Goal: Transaction & Acquisition: Book appointment/travel/reservation

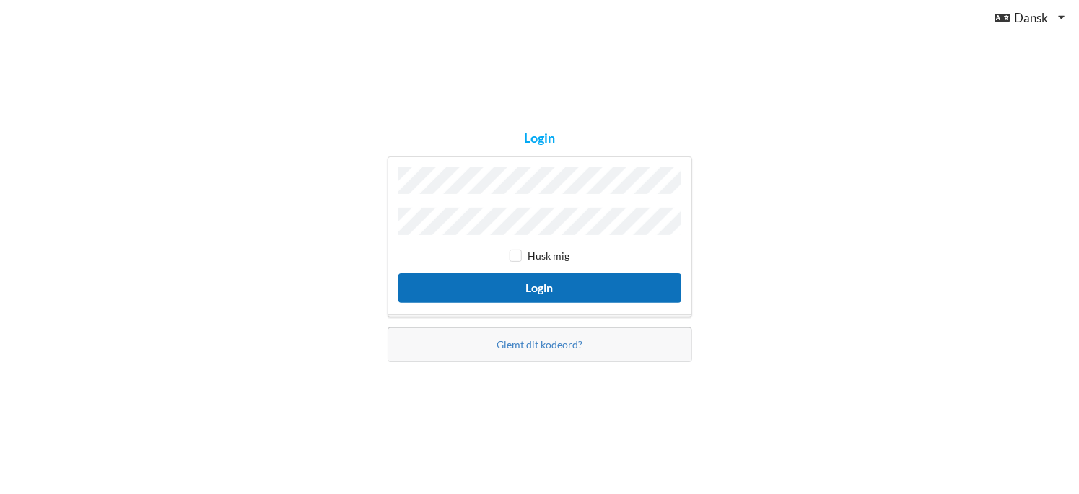
click at [531, 289] on button "Login" at bounding box center [539, 288] width 283 height 30
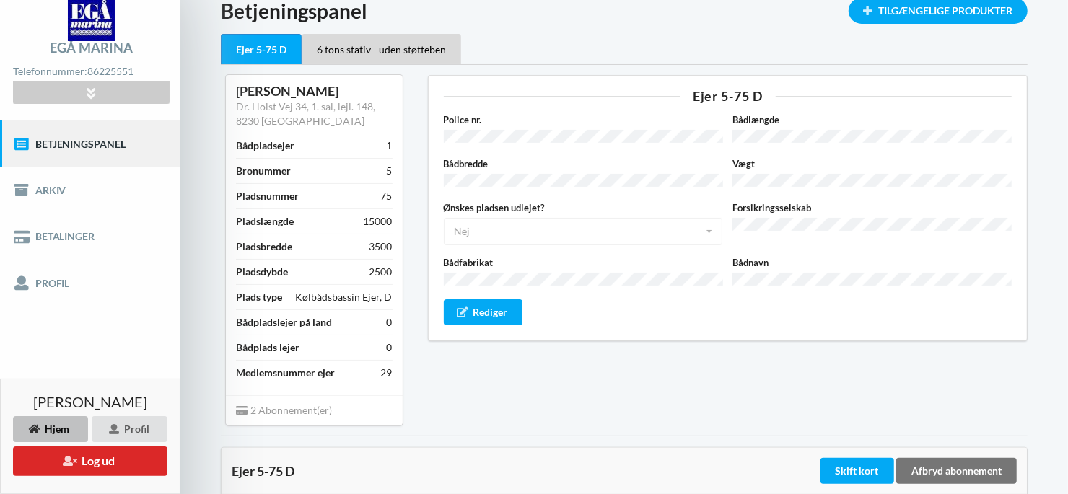
scroll to position [57, 0]
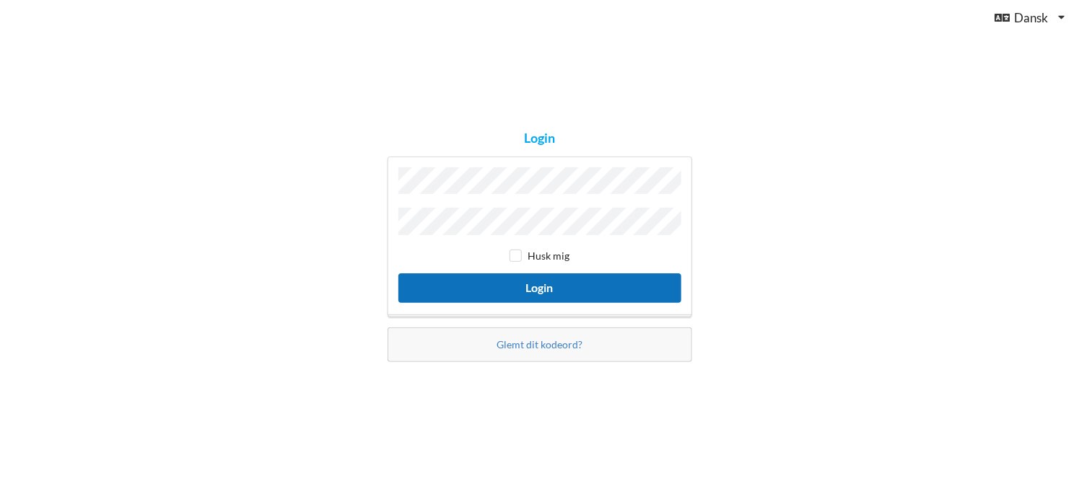
click at [525, 289] on button "Login" at bounding box center [539, 288] width 283 height 30
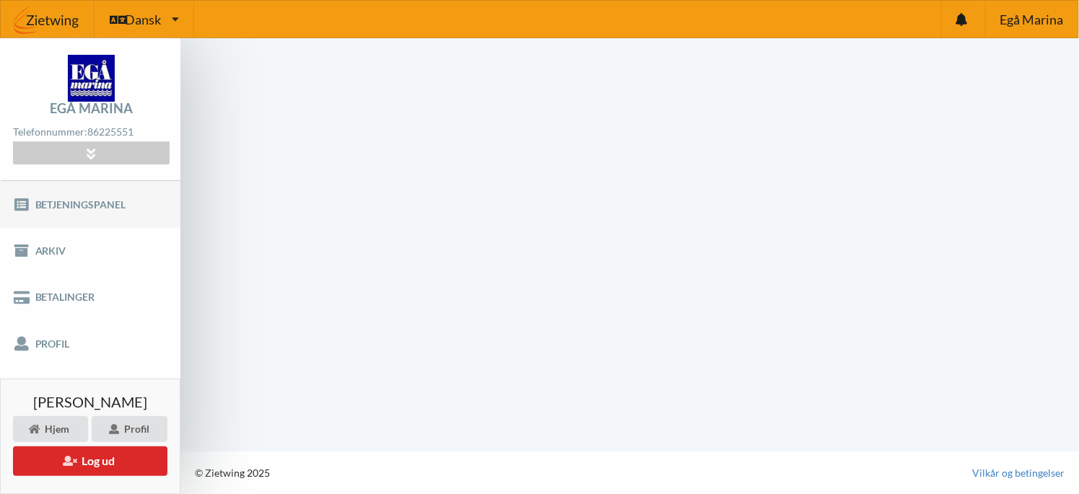
click at [79, 201] on link "Betjeningspanel" at bounding box center [90, 204] width 180 height 46
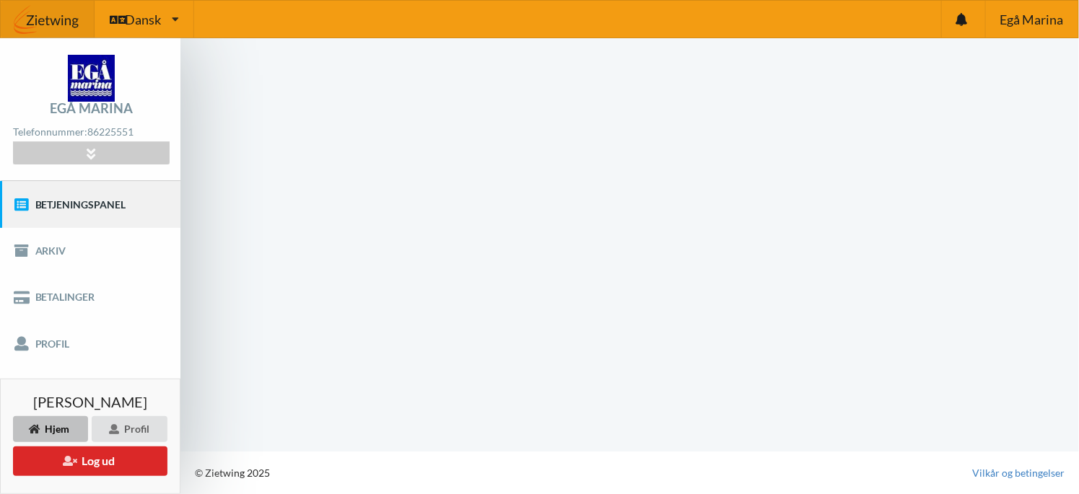
click at [110, 200] on link "Betjeningspanel" at bounding box center [90, 204] width 180 height 46
click at [52, 255] on link "Arkiv" at bounding box center [90, 251] width 180 height 46
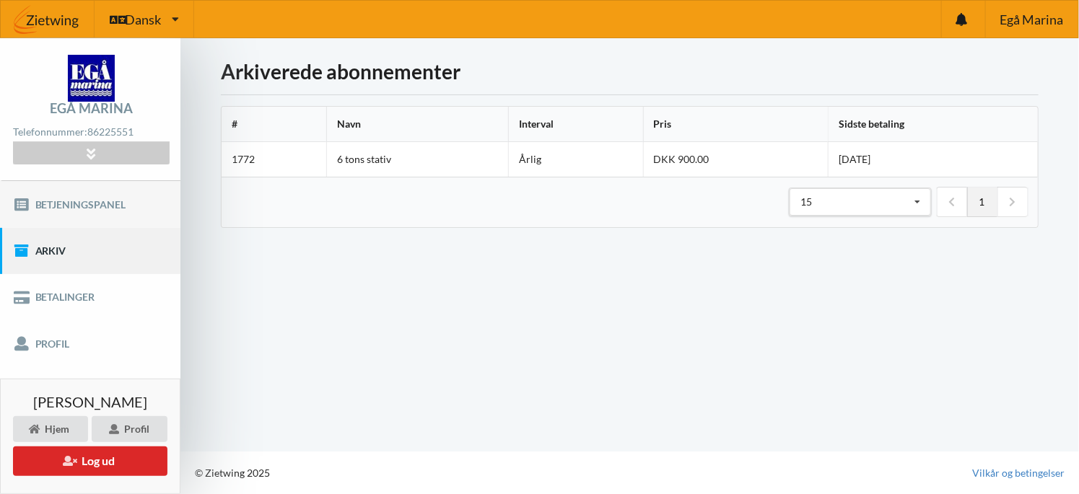
click at [116, 201] on link "Betjeningspanel" at bounding box center [90, 204] width 180 height 46
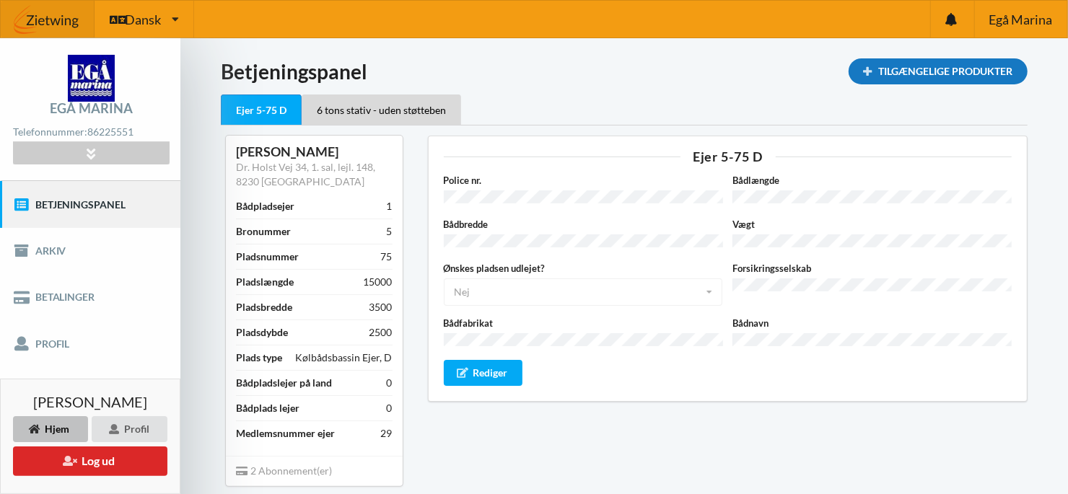
click at [922, 72] on div "Tilgængelige Produkter" at bounding box center [937, 71] width 179 height 26
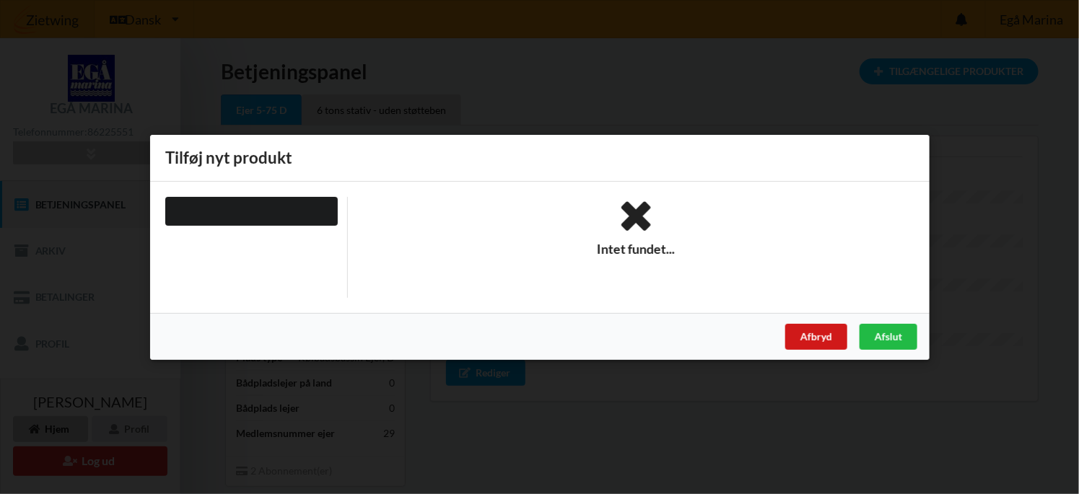
click at [813, 340] on div "Afbryd" at bounding box center [815, 336] width 62 height 26
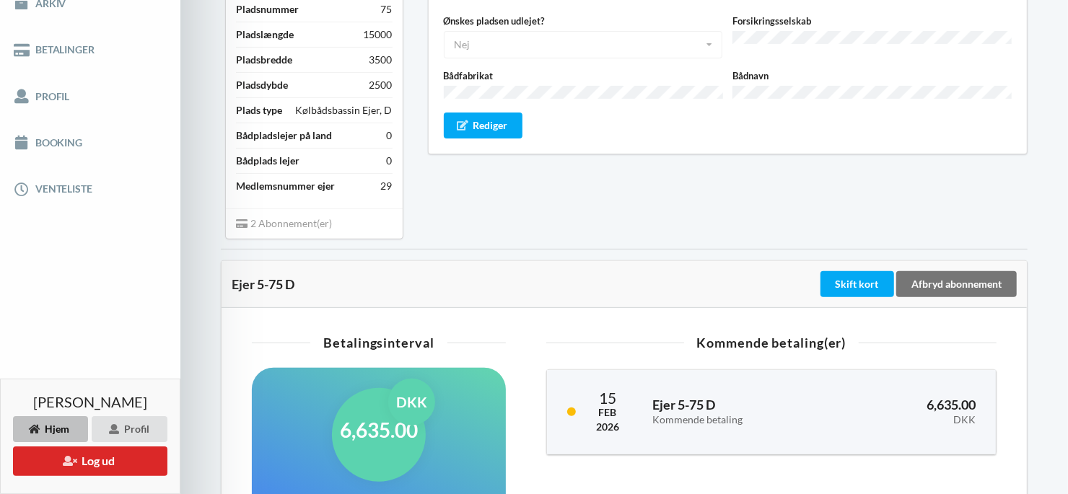
scroll to position [289, 0]
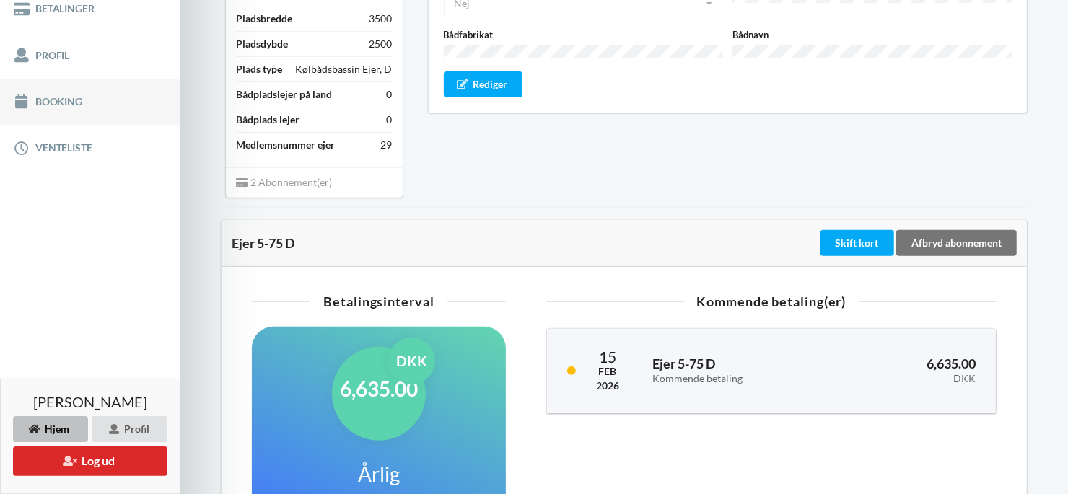
click at [41, 100] on link "Booking" at bounding box center [90, 102] width 180 height 46
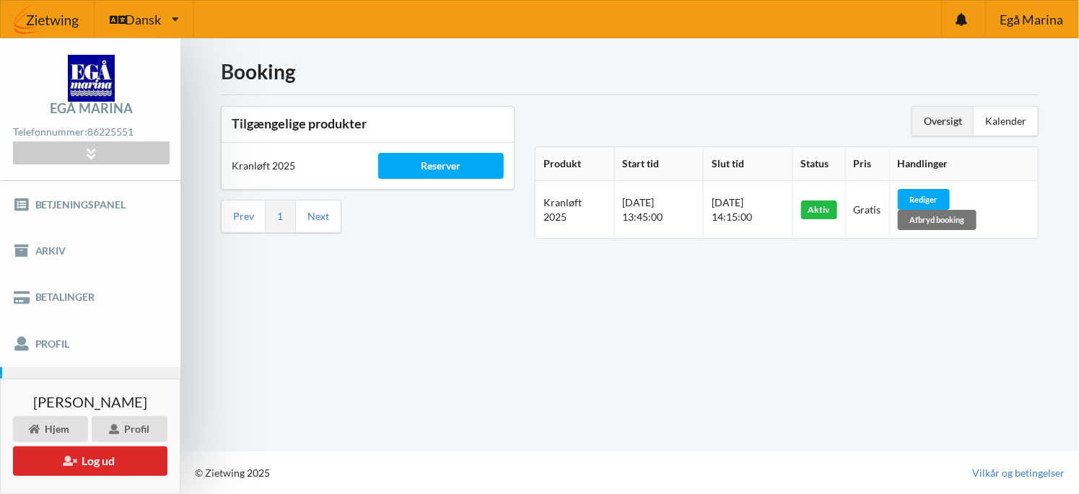
click at [934, 117] on div "Oversigt" at bounding box center [942, 121] width 61 height 29
click at [990, 117] on div "Kalender" at bounding box center [1005, 121] width 64 height 29
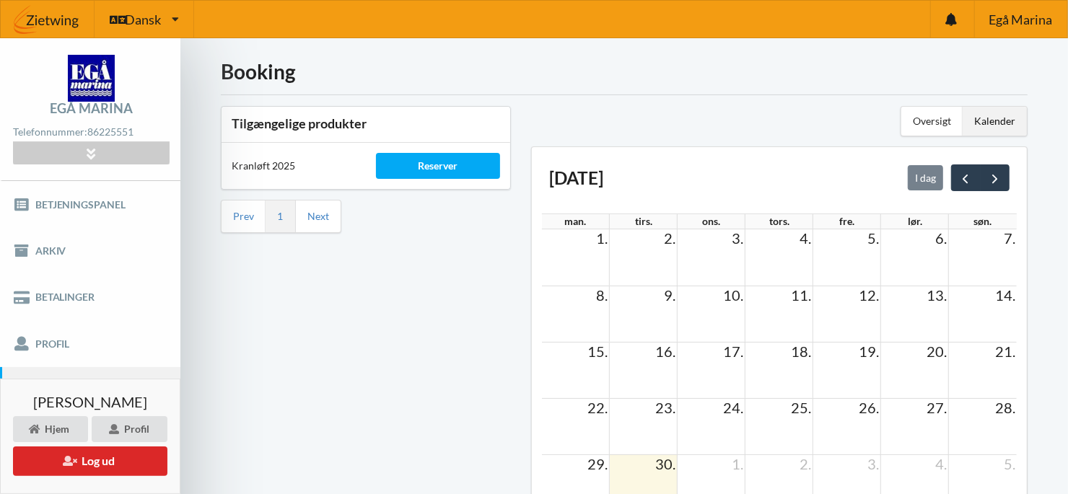
click at [649, 247] on td at bounding box center [644, 257] width 68 height 56
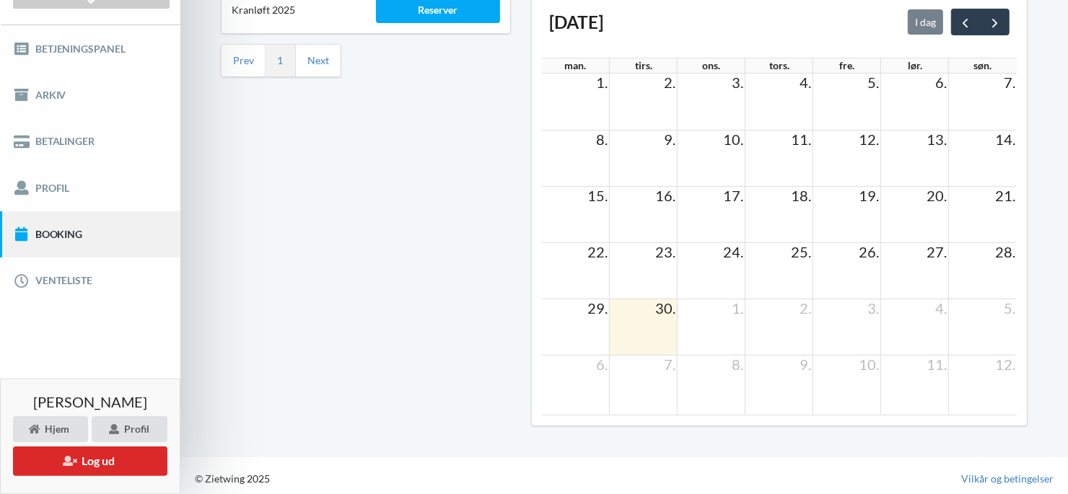
scroll to position [157, 0]
click at [642, 320] on td at bounding box center [644, 326] width 68 height 56
click at [641, 322] on td at bounding box center [644, 326] width 68 height 56
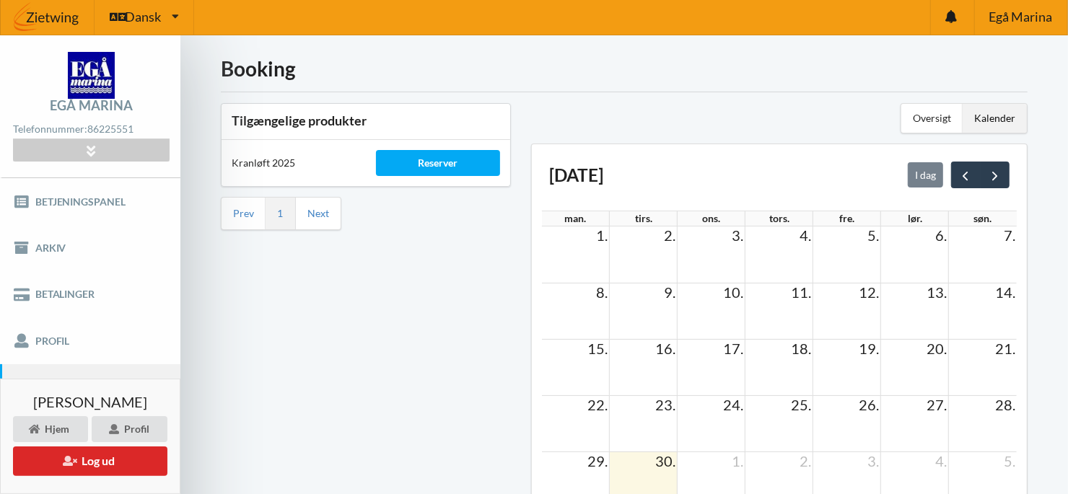
scroll to position [0, 0]
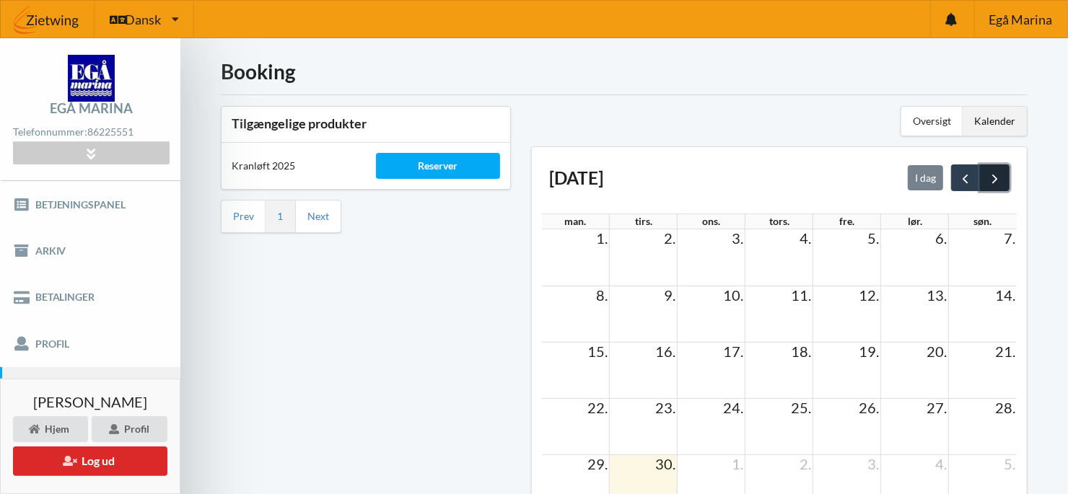
click at [997, 176] on span "next" at bounding box center [994, 178] width 15 height 15
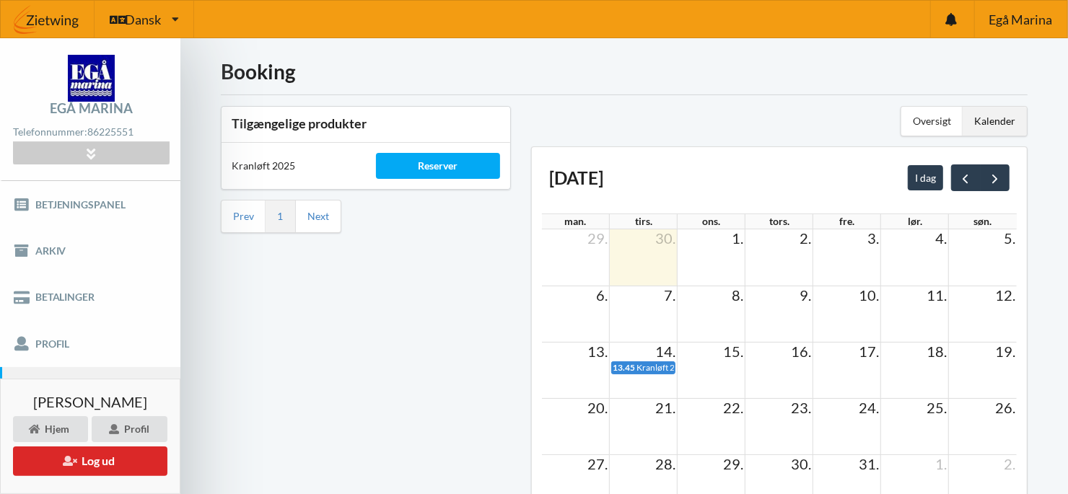
click at [441, 272] on div "Tilgængelige produkter Kranløft 2025 Reserver Prev 1 Next" at bounding box center [366, 349] width 310 height 506
click at [796, 245] on td at bounding box center [779, 257] width 68 height 56
click at [967, 177] on span "prev" at bounding box center [965, 178] width 15 height 15
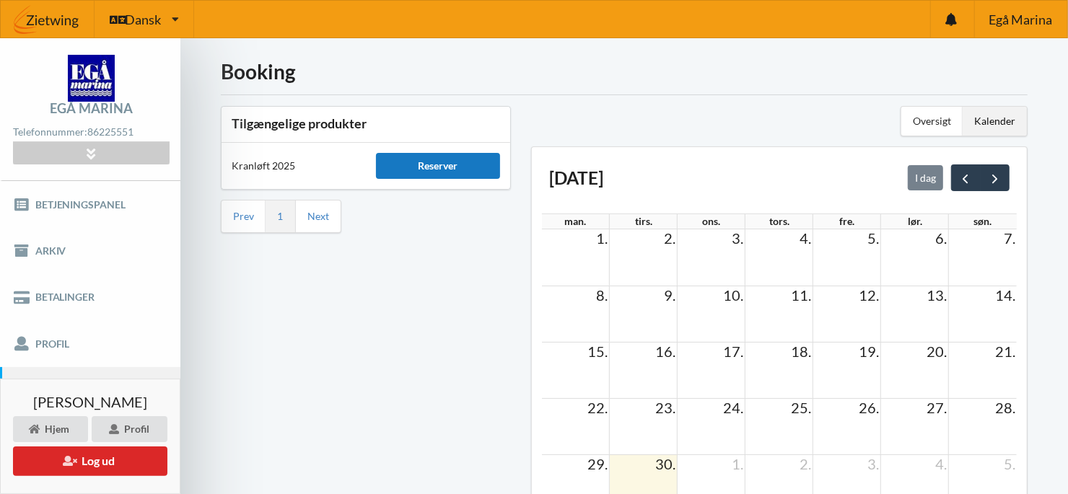
click at [444, 162] on div "Reserver" at bounding box center [438, 166] width 124 height 26
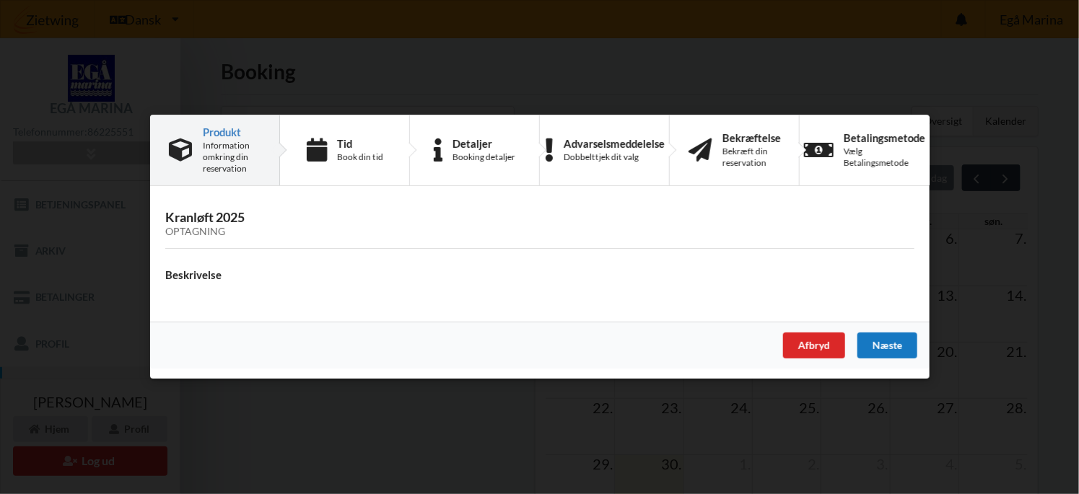
click at [887, 343] on div "Næste" at bounding box center [886, 346] width 60 height 26
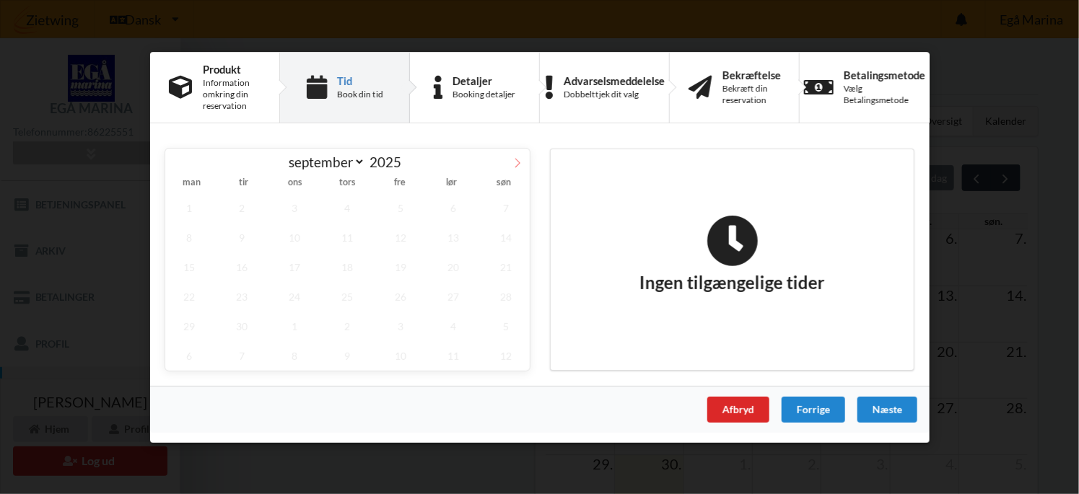
click at [519, 164] on icon at bounding box center [517, 162] width 10 height 10
select select "9"
click at [814, 410] on div "Forrige" at bounding box center [812, 409] width 63 height 26
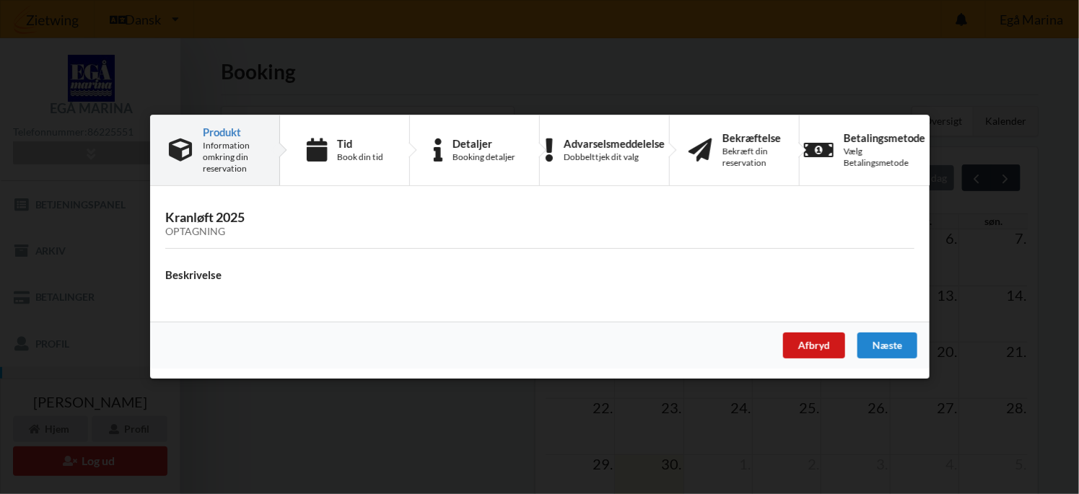
click at [811, 343] on div "Afbryd" at bounding box center [813, 346] width 62 height 26
